Goal: Information Seeking & Learning: Check status

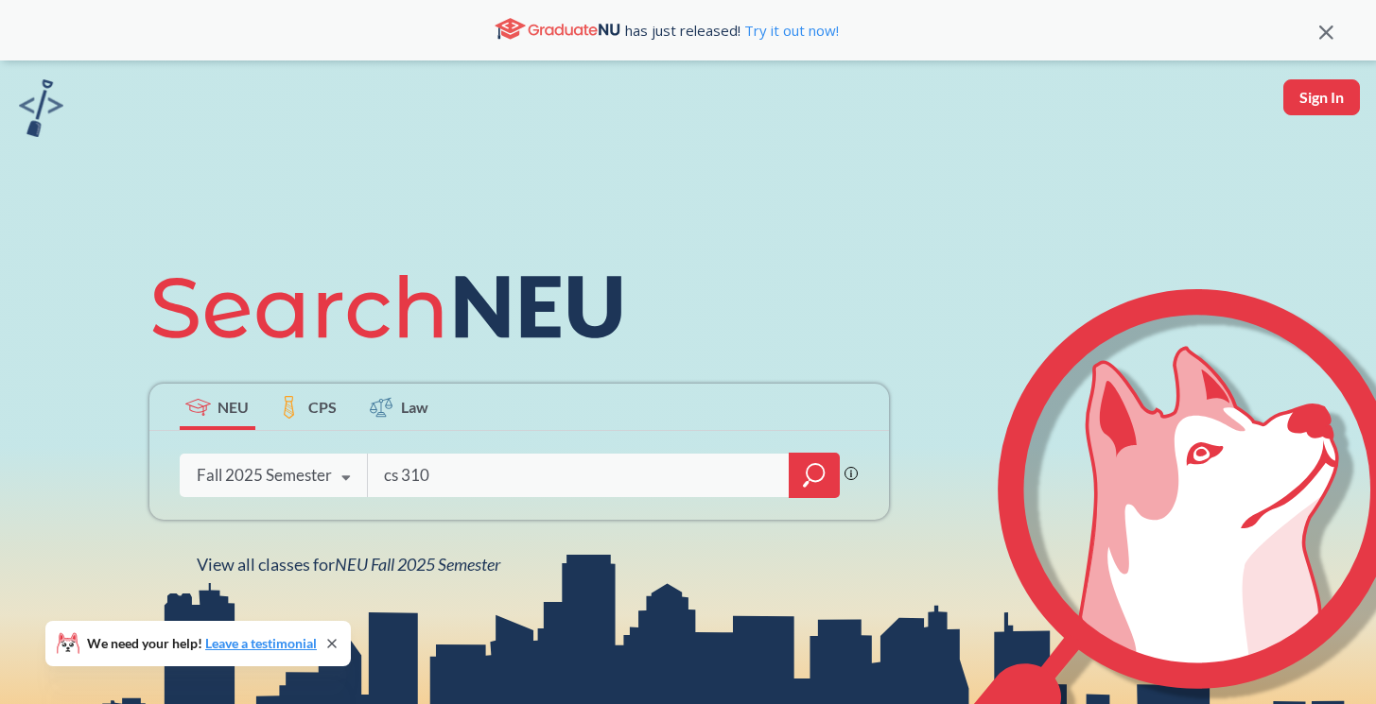
type input "cs 3101"
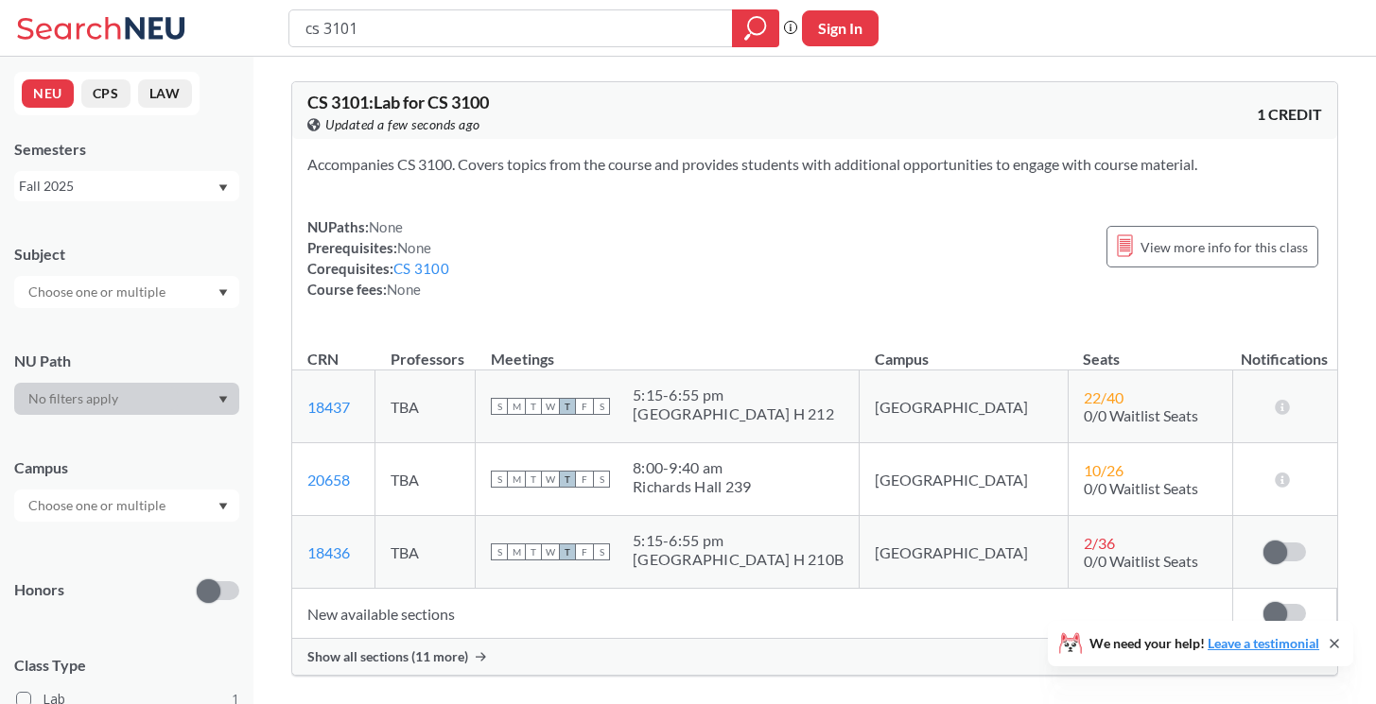
click at [390, 665] on span "Show all sections (11 more)" at bounding box center [387, 657] width 161 height 17
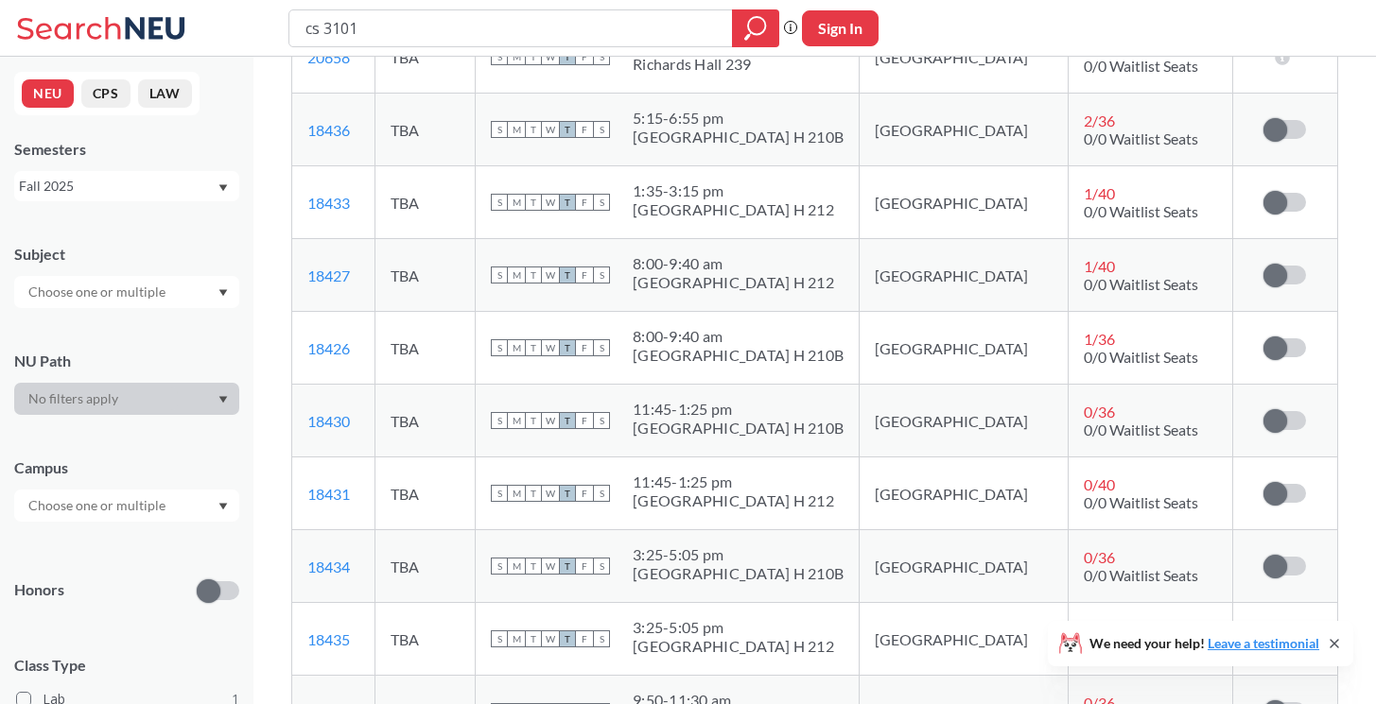
scroll to position [425, 0]
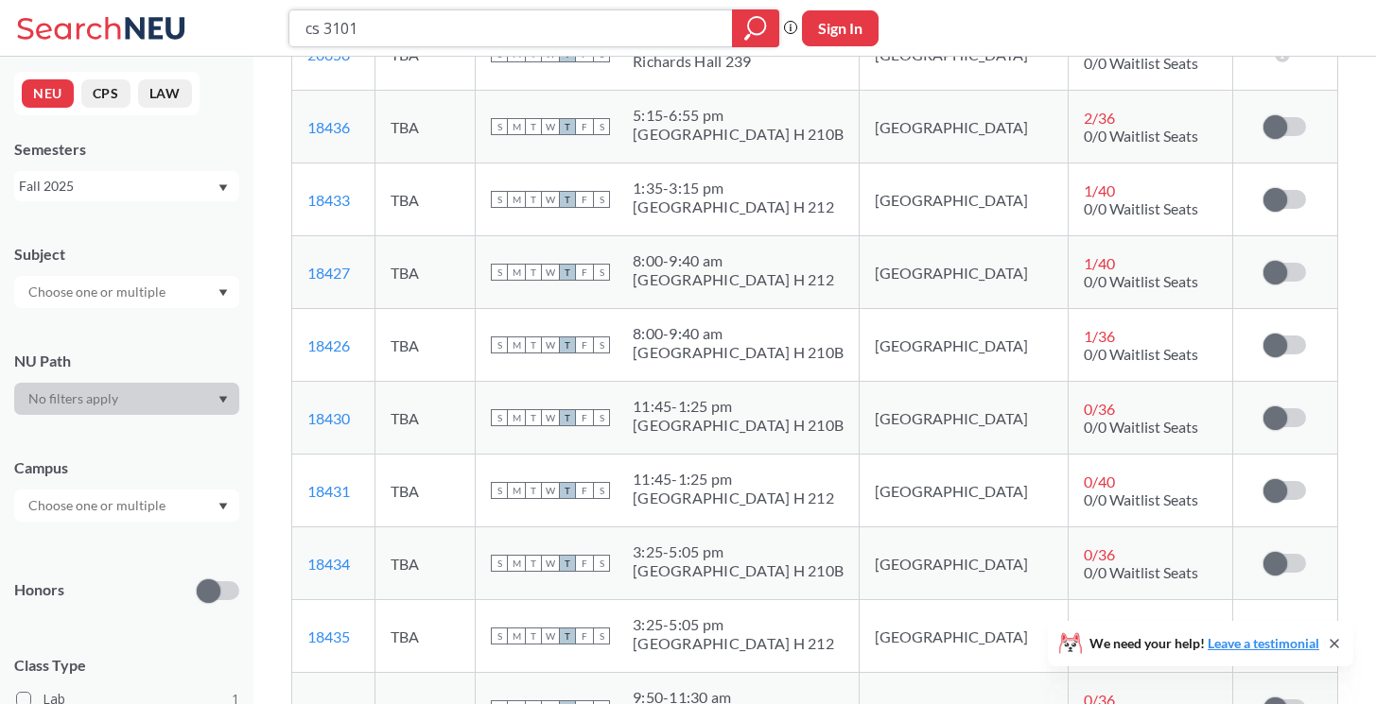
drag, startPoint x: 352, startPoint y: 29, endPoint x: 450, endPoint y: 29, distance: 98.3
click at [450, 29] on input "cs 3101" at bounding box center [510, 28] width 415 height 32
type input "cs 3100"
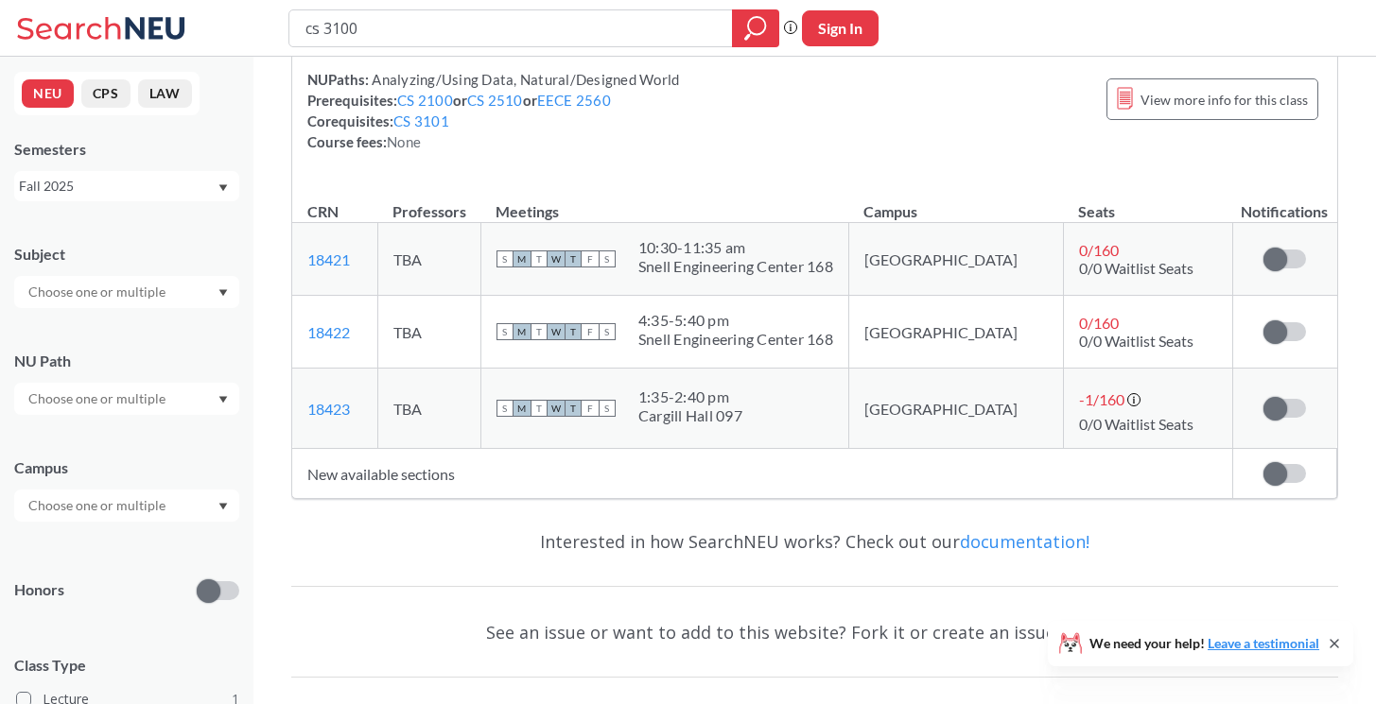
scroll to position [252, 0]
click at [1079, 324] on span "0 / 160" at bounding box center [1099, 322] width 40 height 18
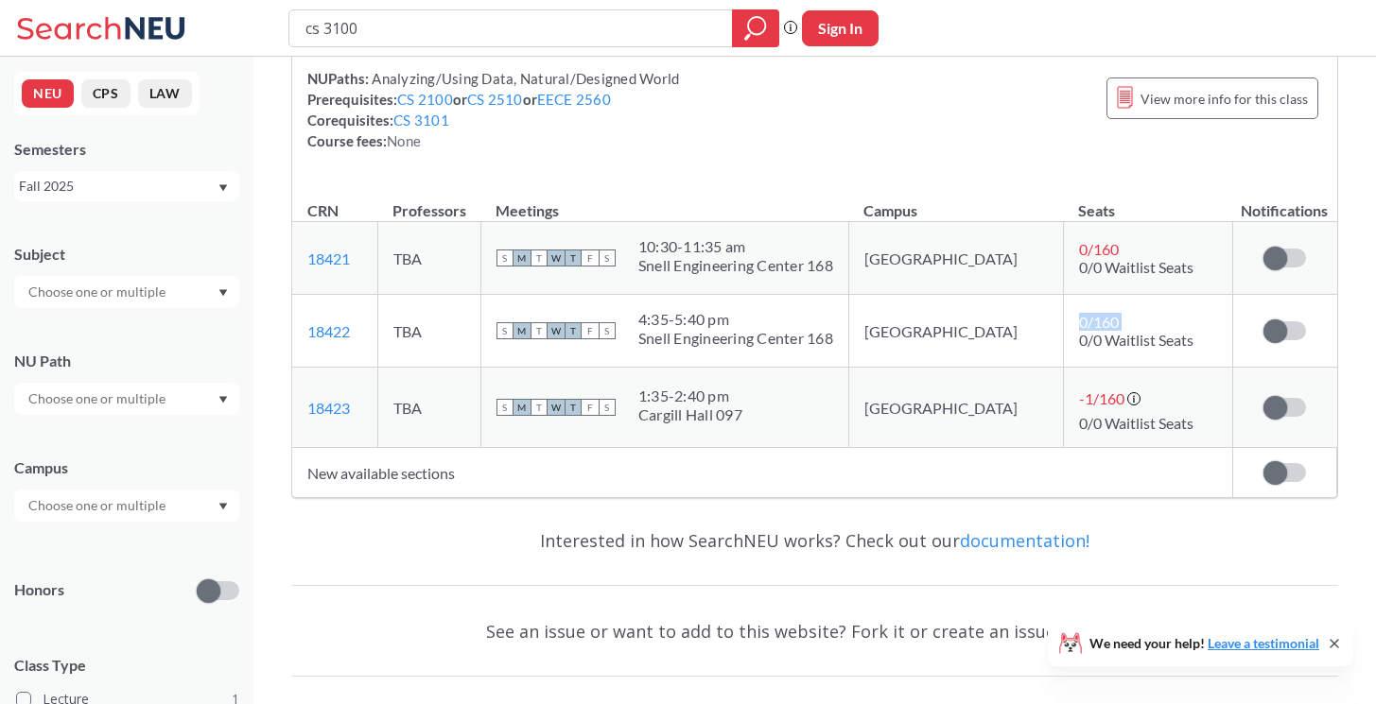
click at [1079, 324] on span "0 / 160" at bounding box center [1099, 322] width 40 height 18
click at [1079, 402] on span "-1 / 160" at bounding box center [1101, 399] width 45 height 18
click at [959, 406] on td "[GEOGRAPHIC_DATA]" at bounding box center [955, 408] width 215 height 80
